Goal: Find specific page/section: Find specific page/section

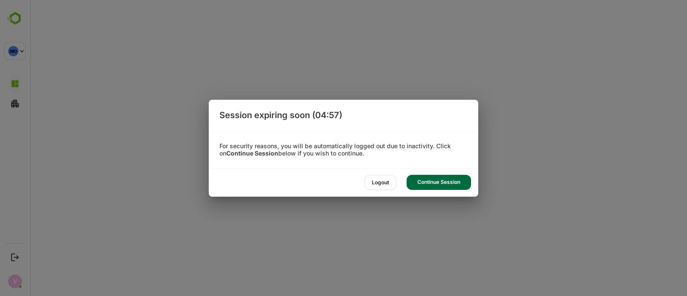
click at [438, 226] on div "Session expiring soon (04:57) For security reasons, you will be automatically l…" at bounding box center [343, 148] width 687 height 296
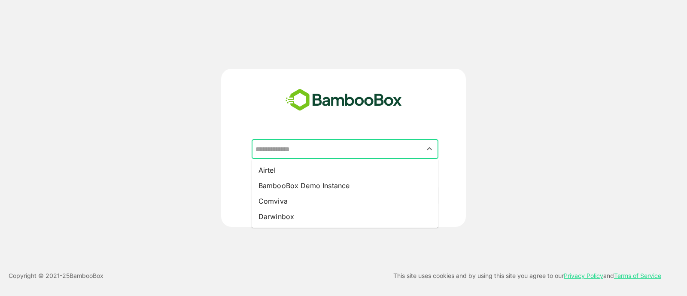
click at [288, 157] on input "text" at bounding box center [344, 149] width 183 height 16
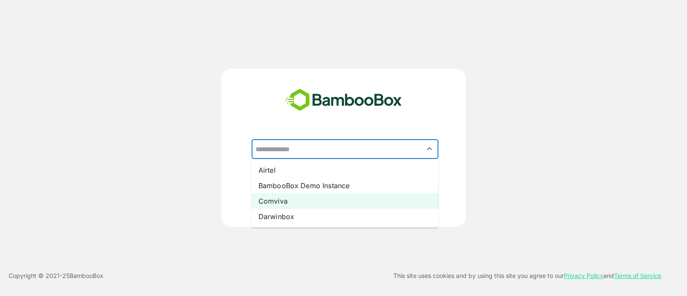
click at [289, 200] on li "Comviva" at bounding box center [345, 200] width 187 height 15
type input "*******"
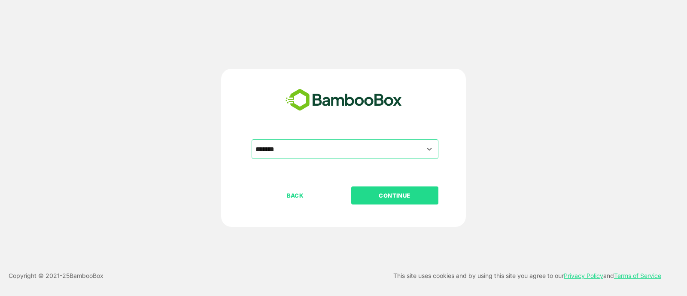
click at [372, 192] on p "CONTINUE" at bounding box center [395, 195] width 86 height 9
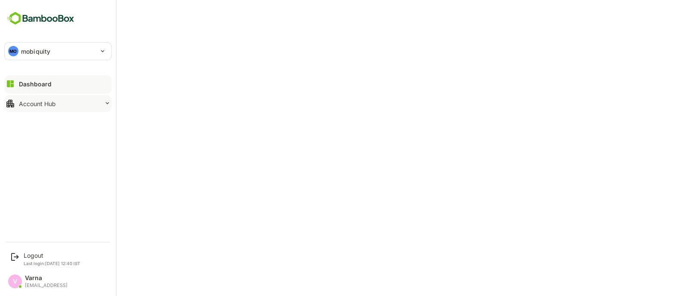
click at [73, 106] on button "Account Hub" at bounding box center [57, 103] width 107 height 17
drag, startPoint x: 56, startPoint y: 107, endPoint x: 54, endPoint y: 102, distance: 6.0
click at [54, 102] on button "Account Hub" at bounding box center [57, 103] width 107 height 17
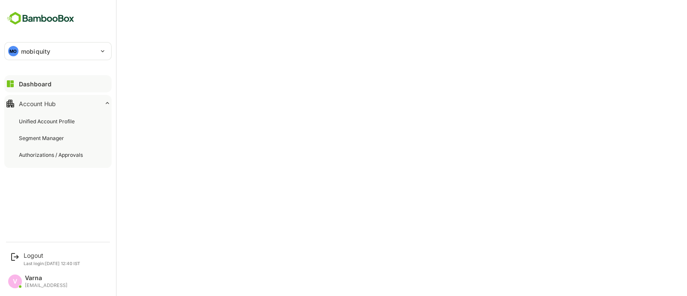
click at [54, 102] on div "Account Hub" at bounding box center [37, 103] width 37 height 7
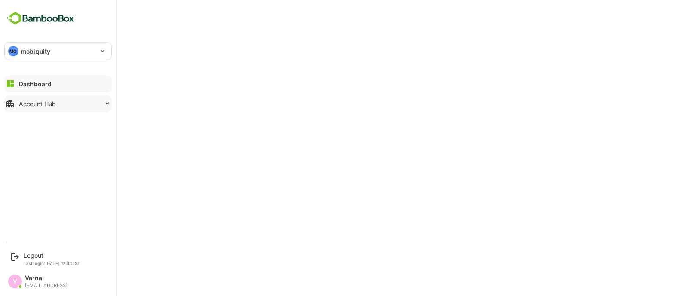
click at [55, 98] on button "Account Hub" at bounding box center [57, 103] width 107 height 17
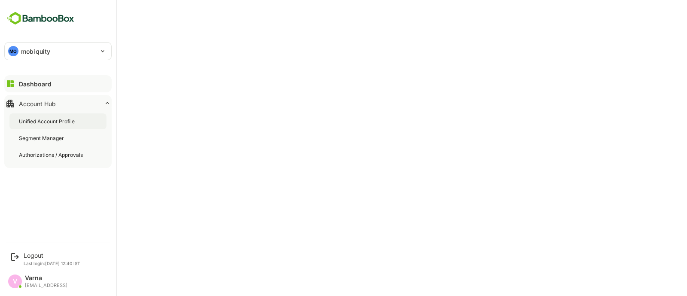
click at [50, 120] on div "Unified Account Profile" at bounding box center [48, 121] width 58 height 7
click at [41, 85] on div "Dashboard" at bounding box center [34, 83] width 31 height 7
